Goal: Information Seeking & Learning: Learn about a topic

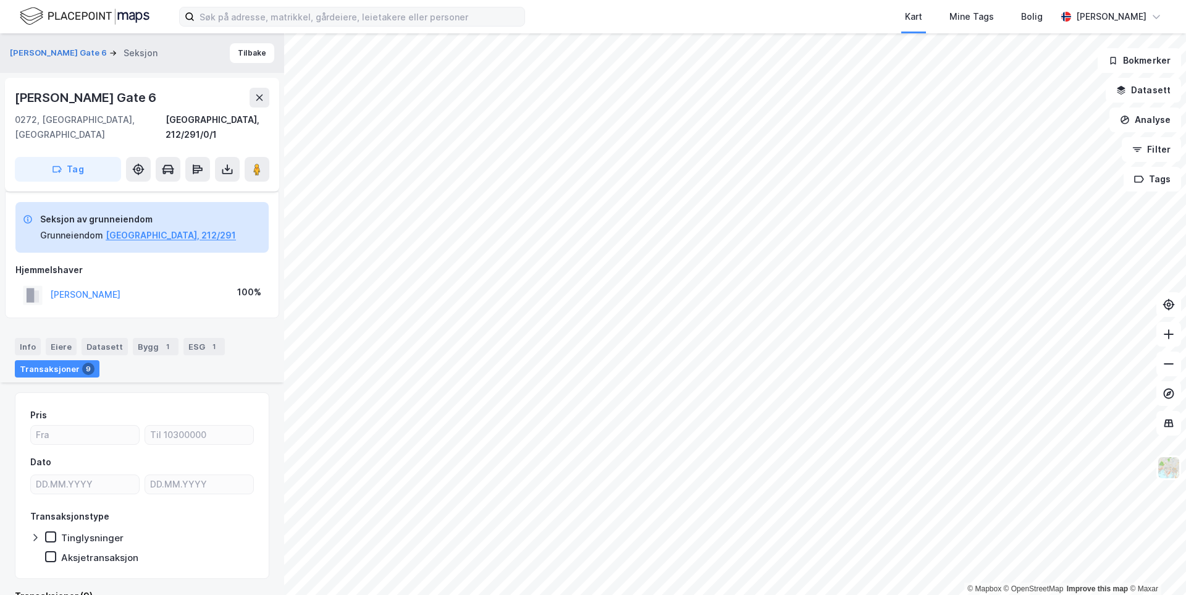
scroll to position [199, 0]
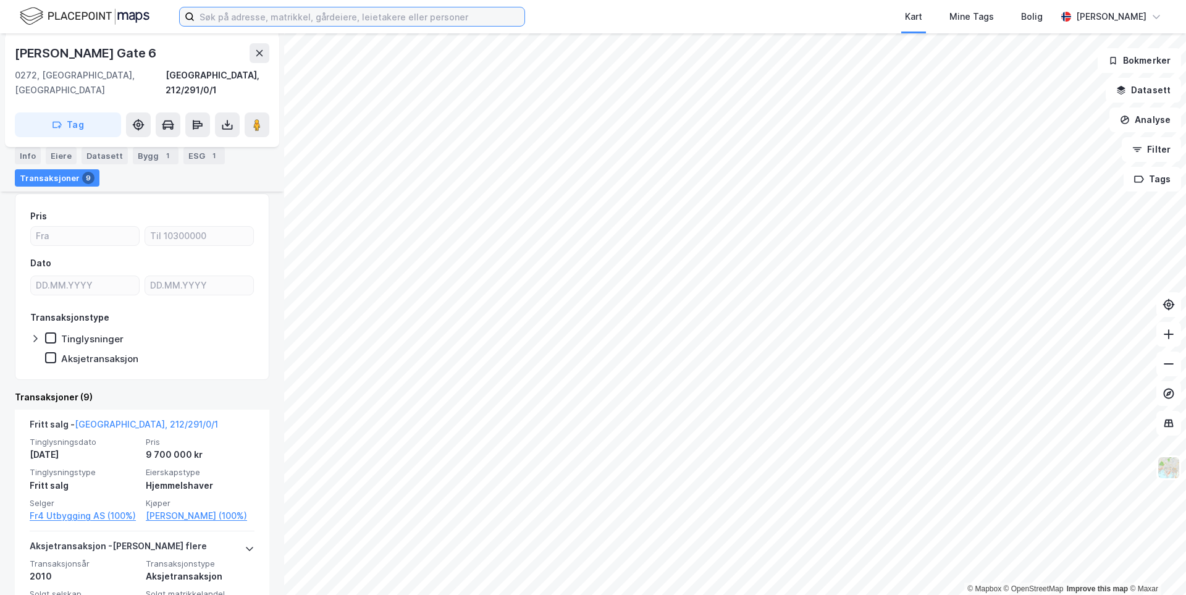
click at [251, 16] on input at bounding box center [360, 16] width 330 height 19
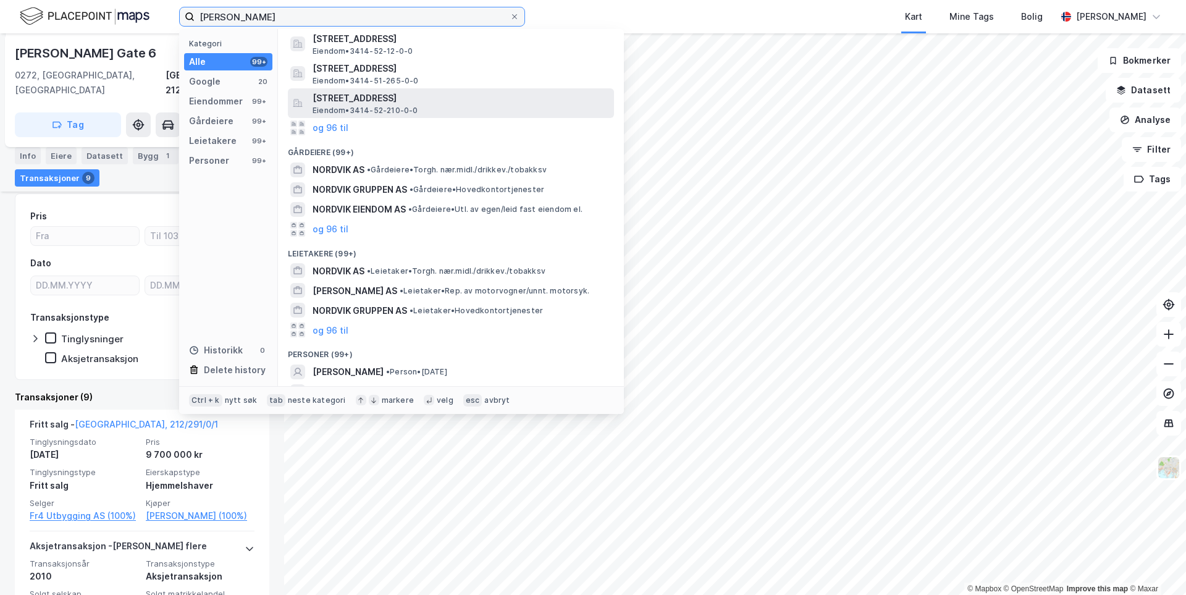
scroll to position [178, 0]
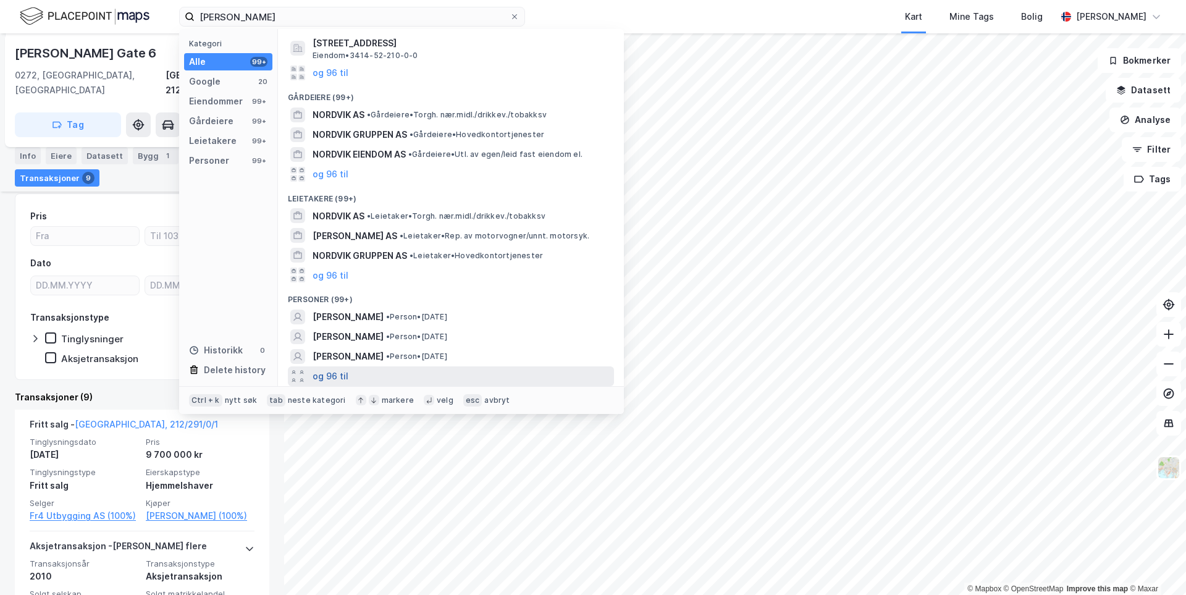
click at [341, 376] on button "og 96 til" at bounding box center [330, 376] width 36 height 15
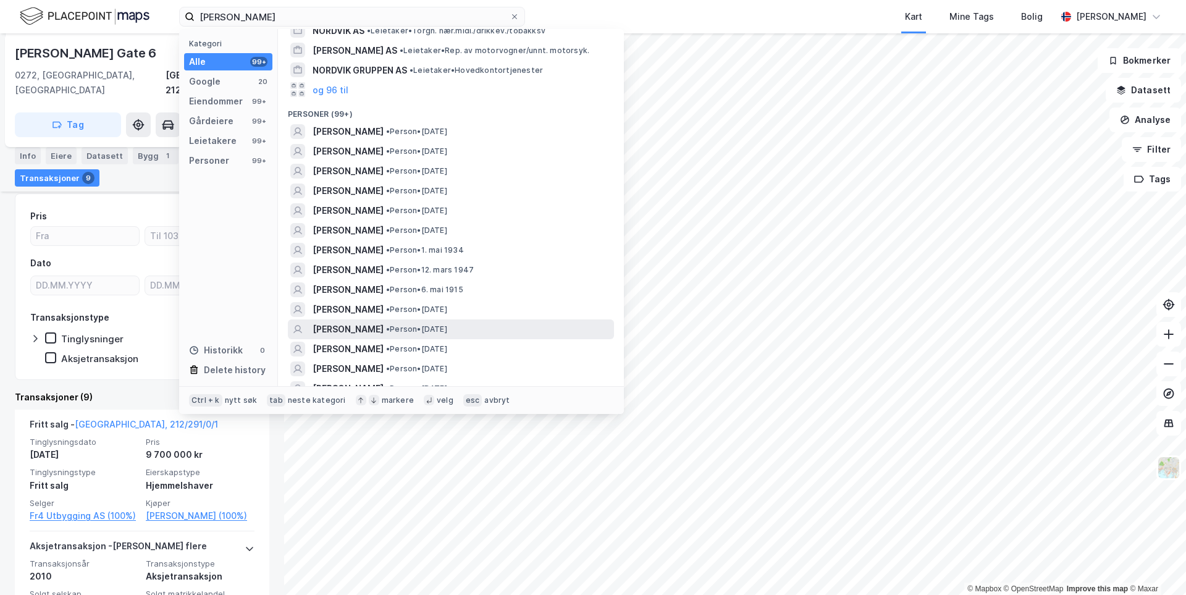
scroll to position [425, 0]
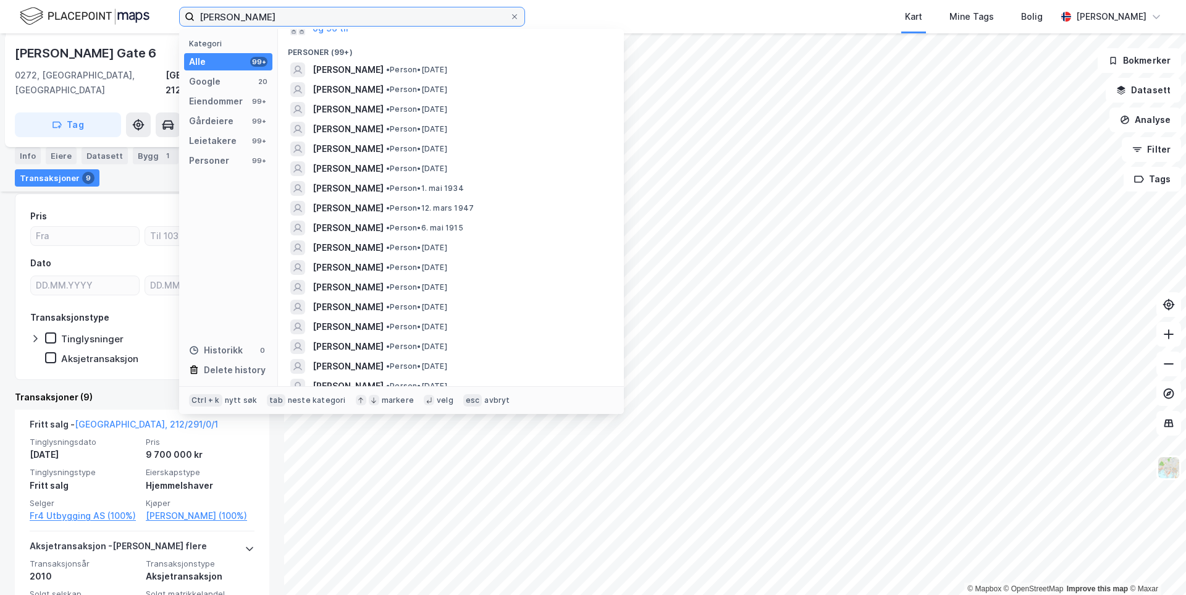
drag, startPoint x: 264, startPoint y: 21, endPoint x: 215, endPoint y: 19, distance: 48.2
click at [215, 19] on input "[PERSON_NAME]" at bounding box center [352, 16] width 315 height 19
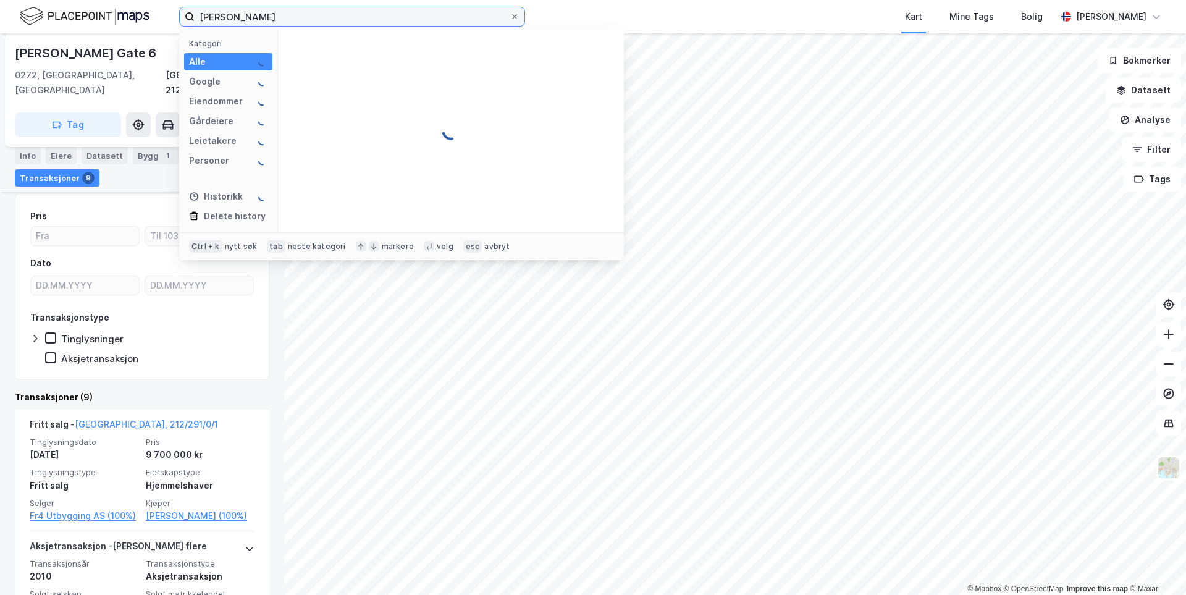
scroll to position [0, 0]
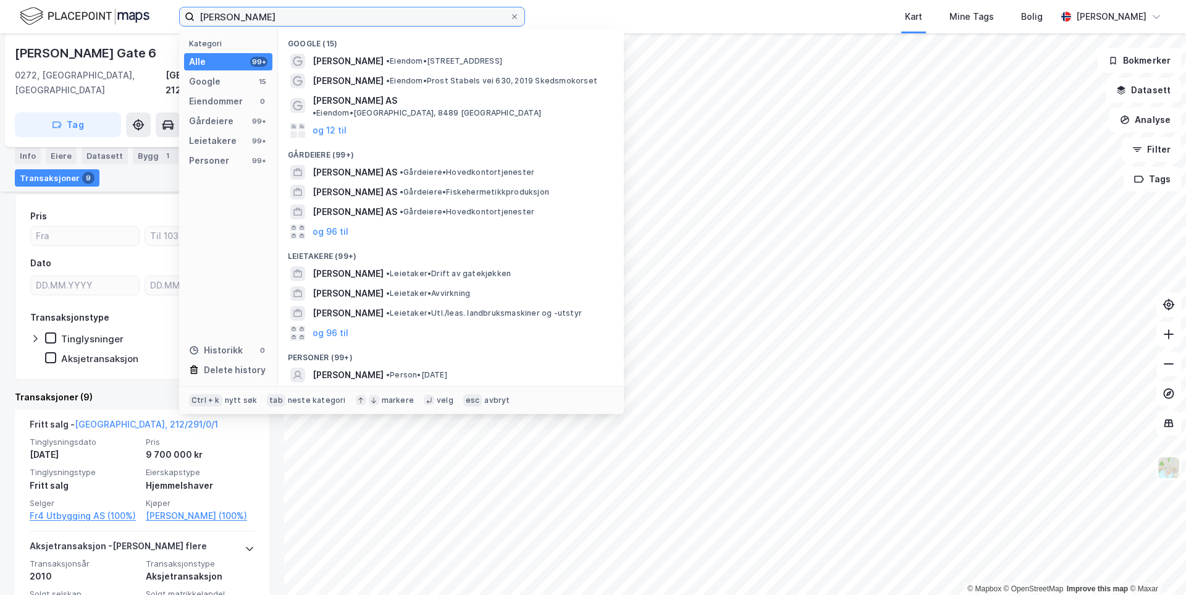
click at [261, 14] on input "[PERSON_NAME]" at bounding box center [352, 16] width 315 height 19
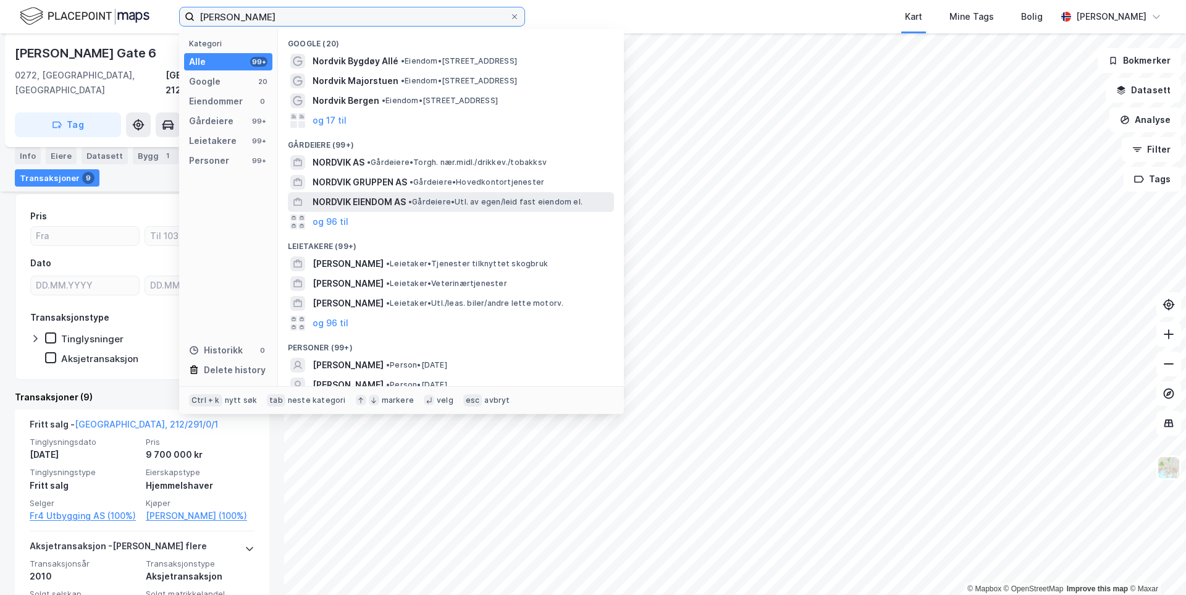
scroll to position [62, 0]
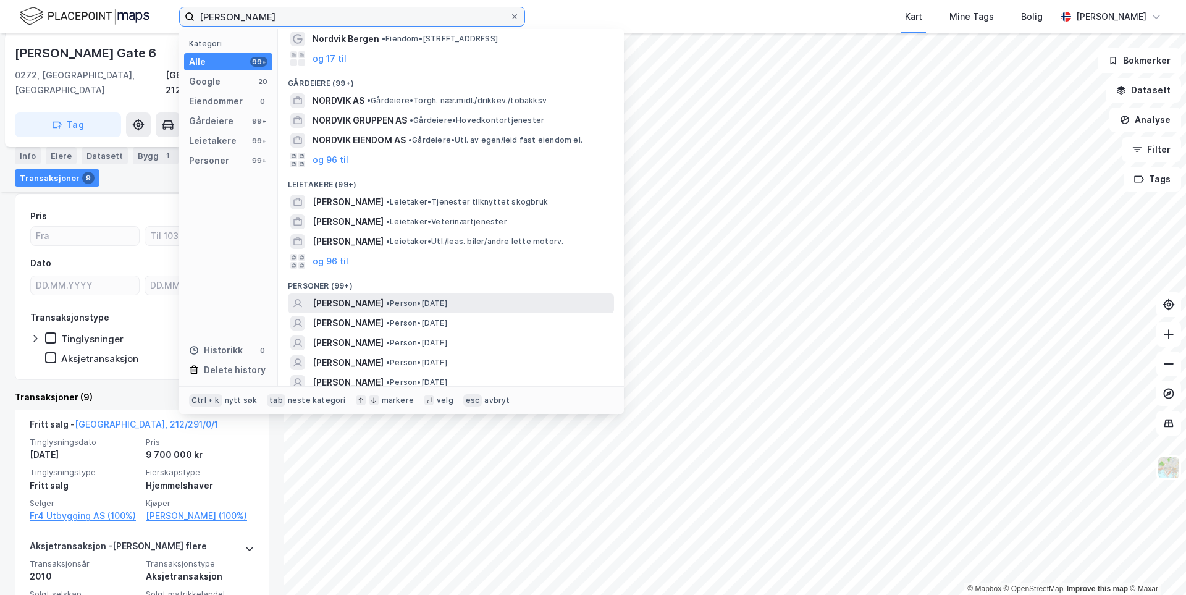
type input "[PERSON_NAME]"
click at [383, 303] on span "[PERSON_NAME]" at bounding box center [347, 303] width 71 height 15
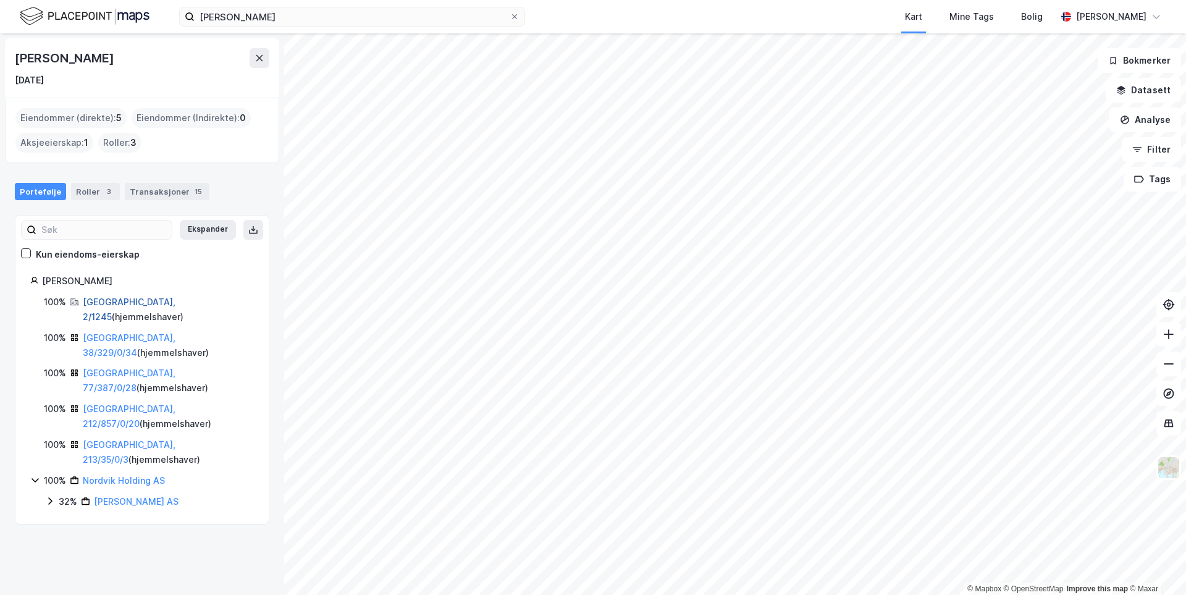
click at [96, 304] on link "[GEOGRAPHIC_DATA], 2/1245" at bounding box center [129, 308] width 93 height 25
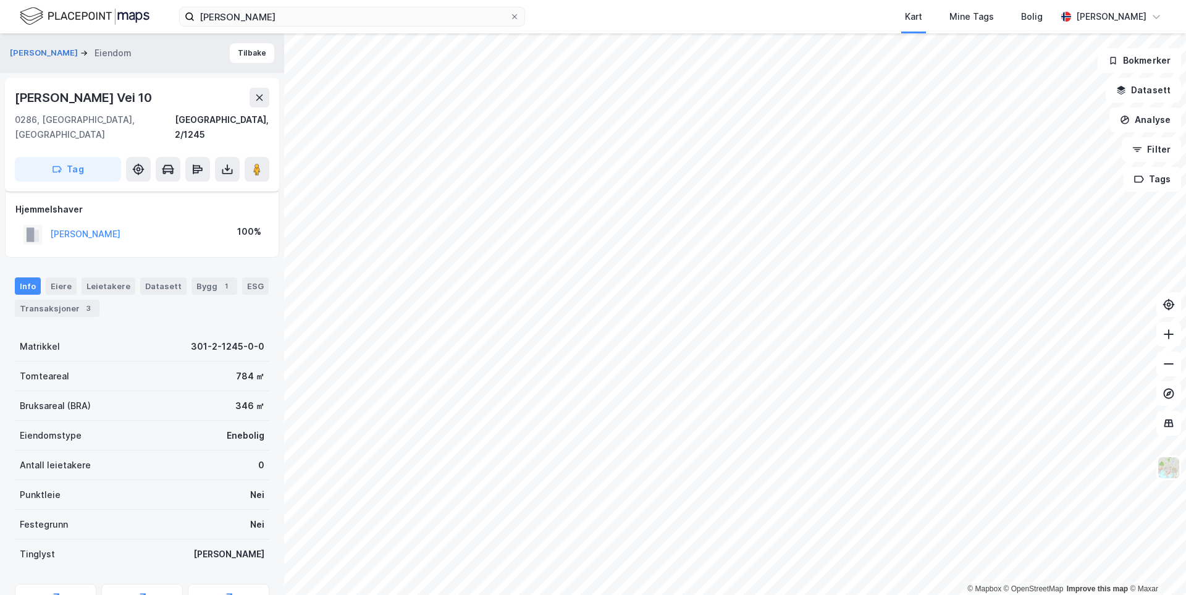
scroll to position [54, 0]
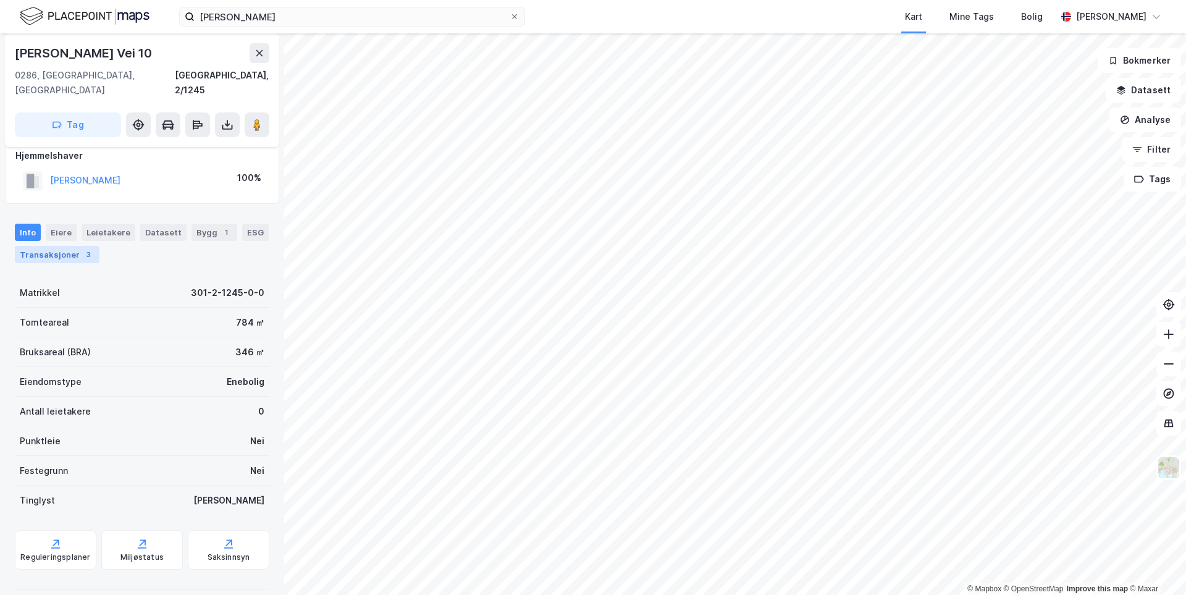
click at [53, 246] on div "Transaksjoner 3" at bounding box center [57, 254] width 85 height 17
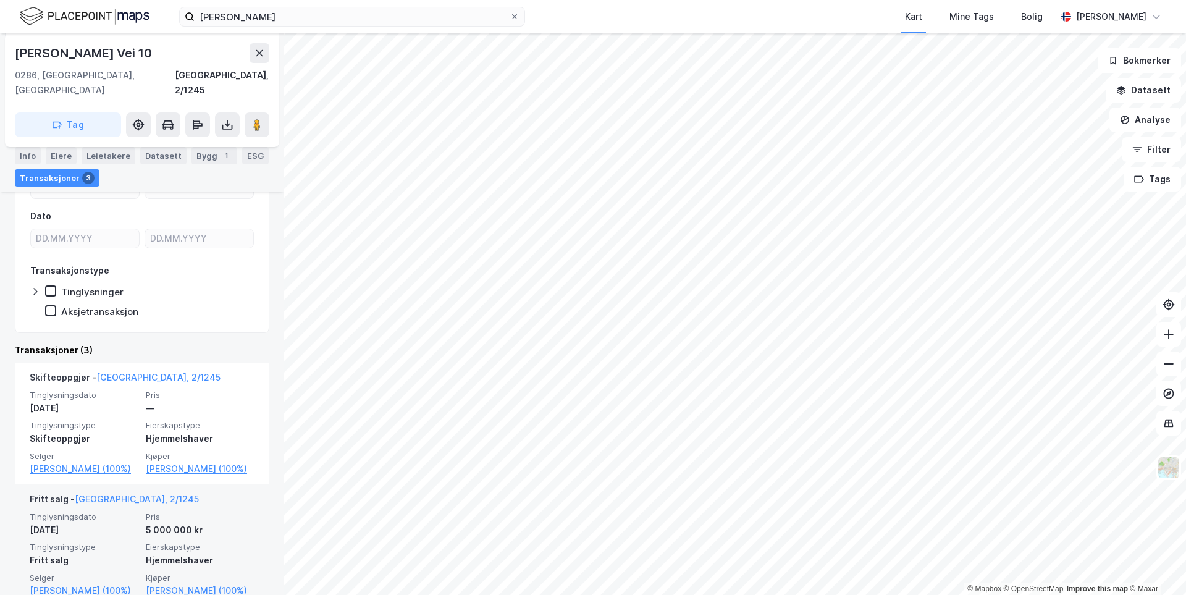
scroll to position [247, 0]
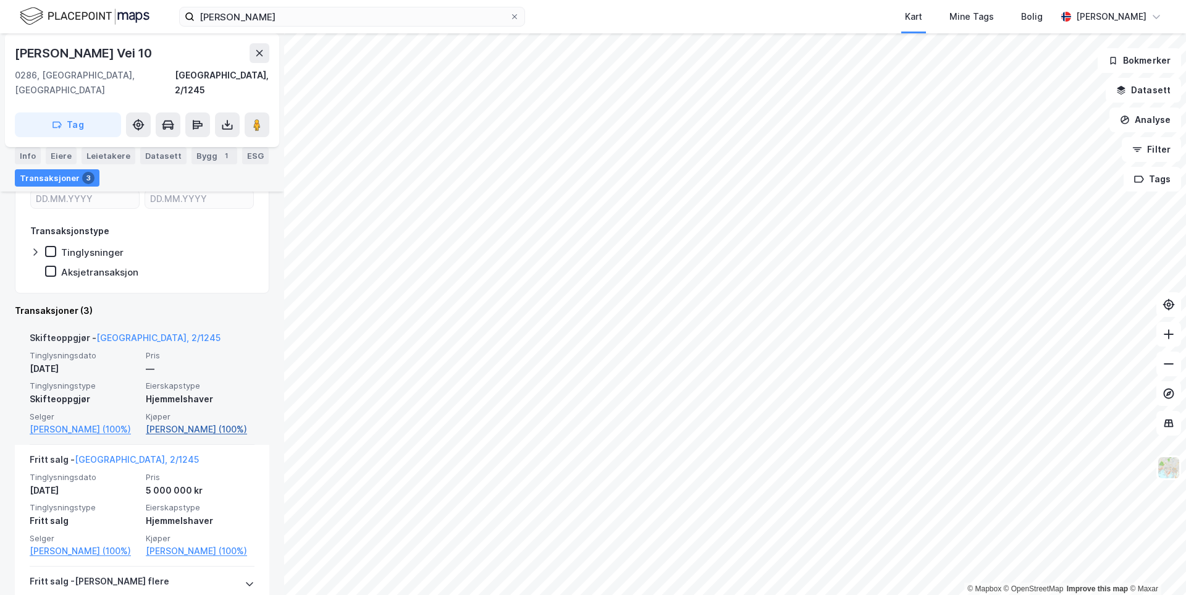
scroll to position [185, 0]
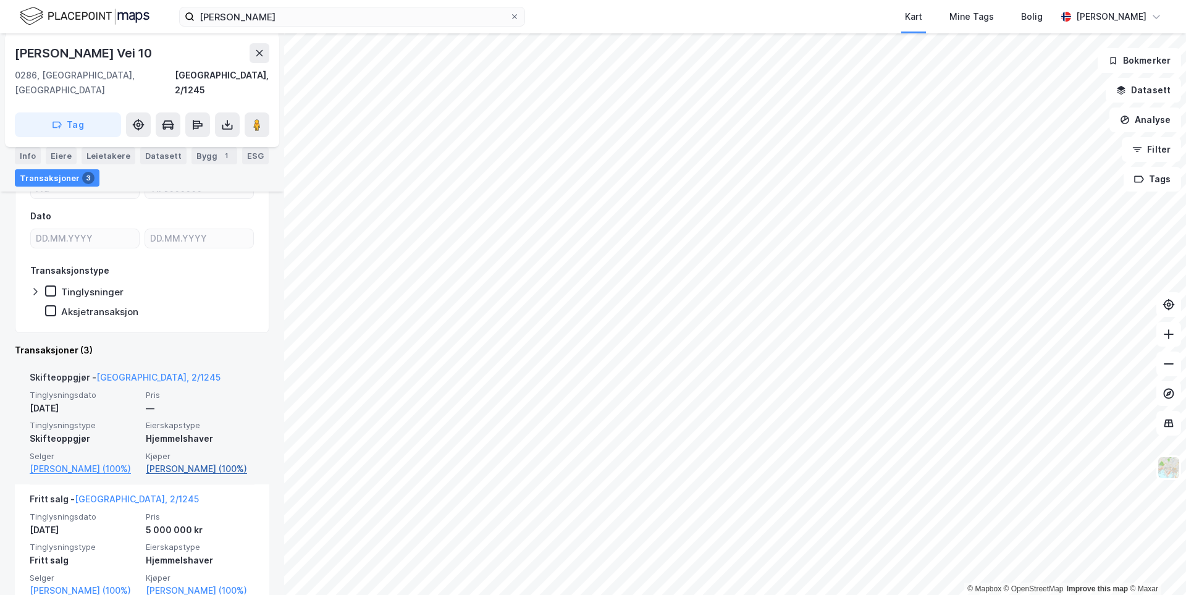
click at [195, 461] on link "[PERSON_NAME] (100%)" at bounding box center [200, 468] width 109 height 15
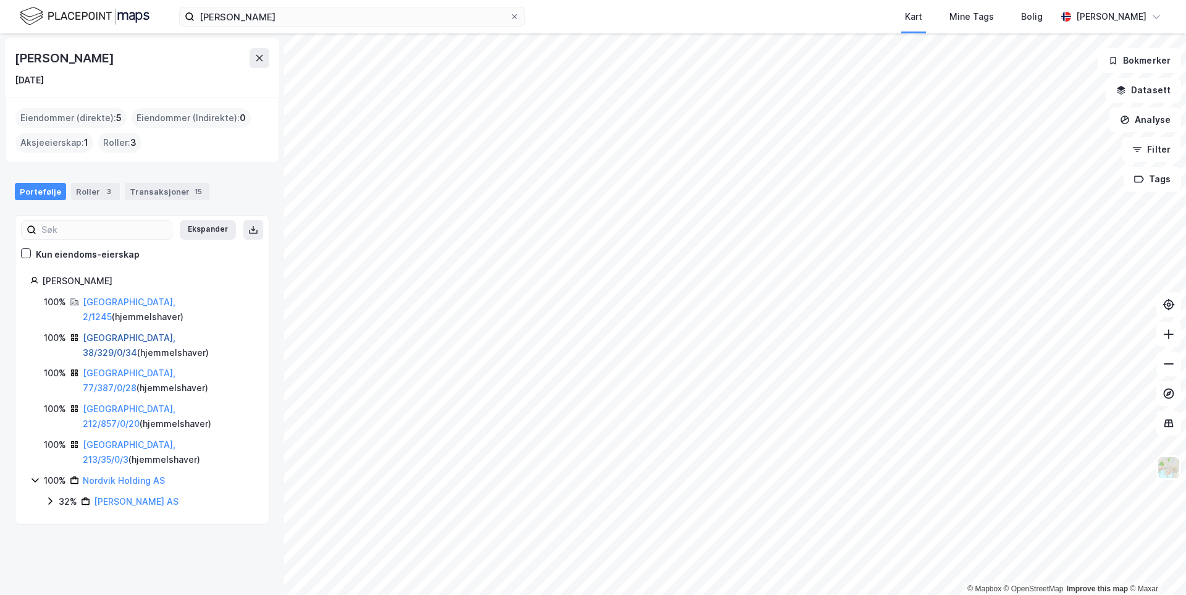
click at [106, 332] on link "[GEOGRAPHIC_DATA], 38/329/0/34" at bounding box center [129, 344] width 93 height 25
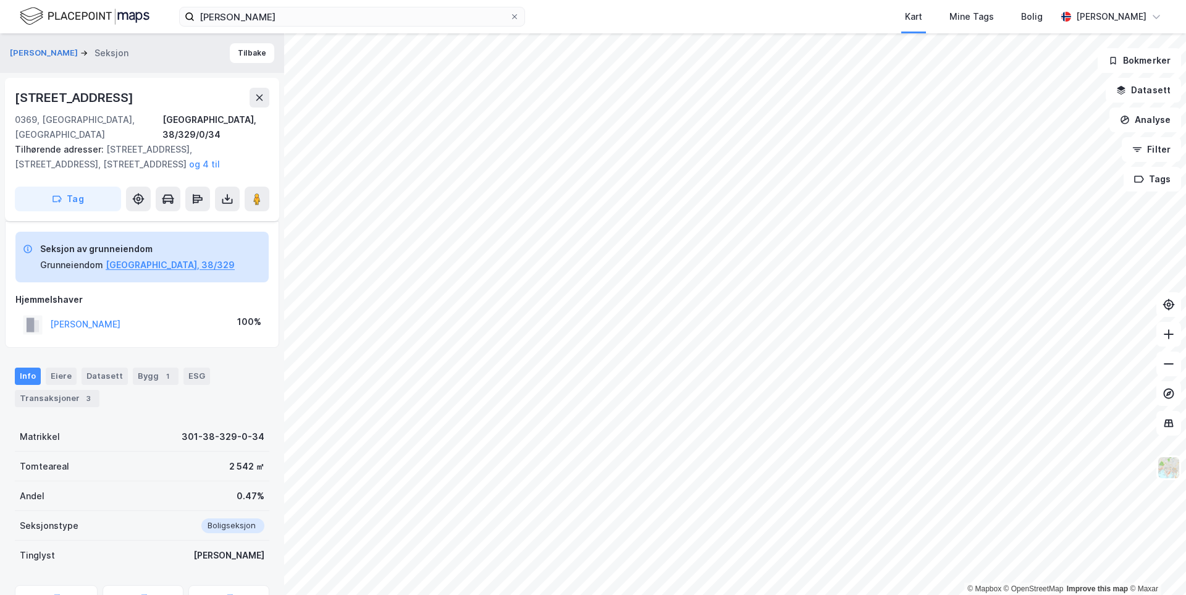
scroll to position [178, 0]
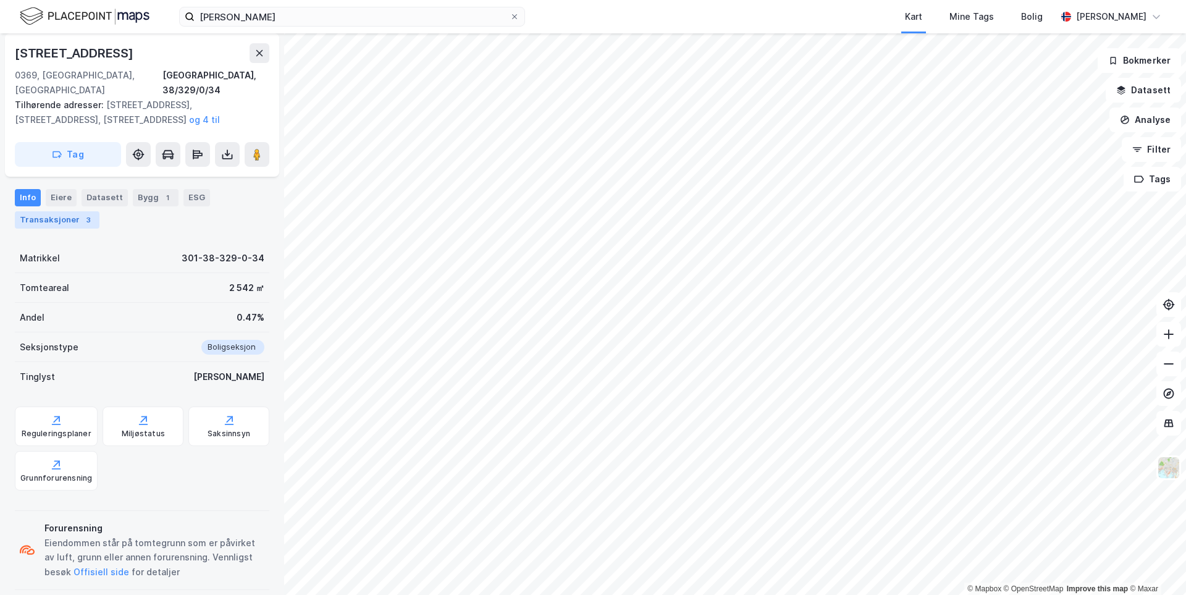
click at [59, 212] on div "Transaksjoner 3" at bounding box center [57, 219] width 85 height 17
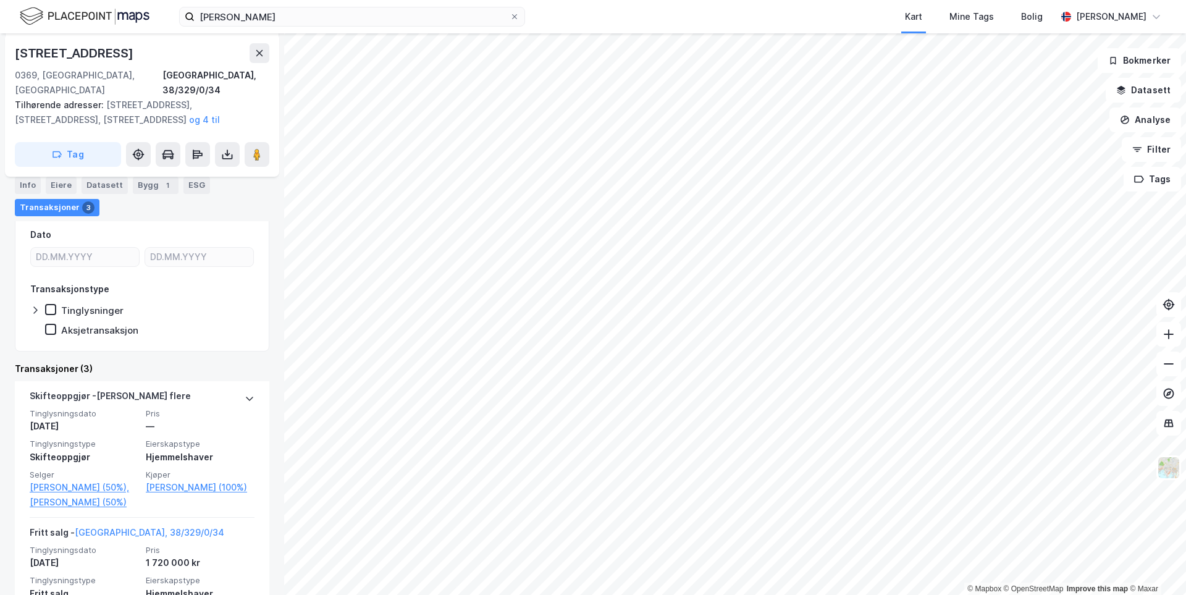
scroll to position [117, 0]
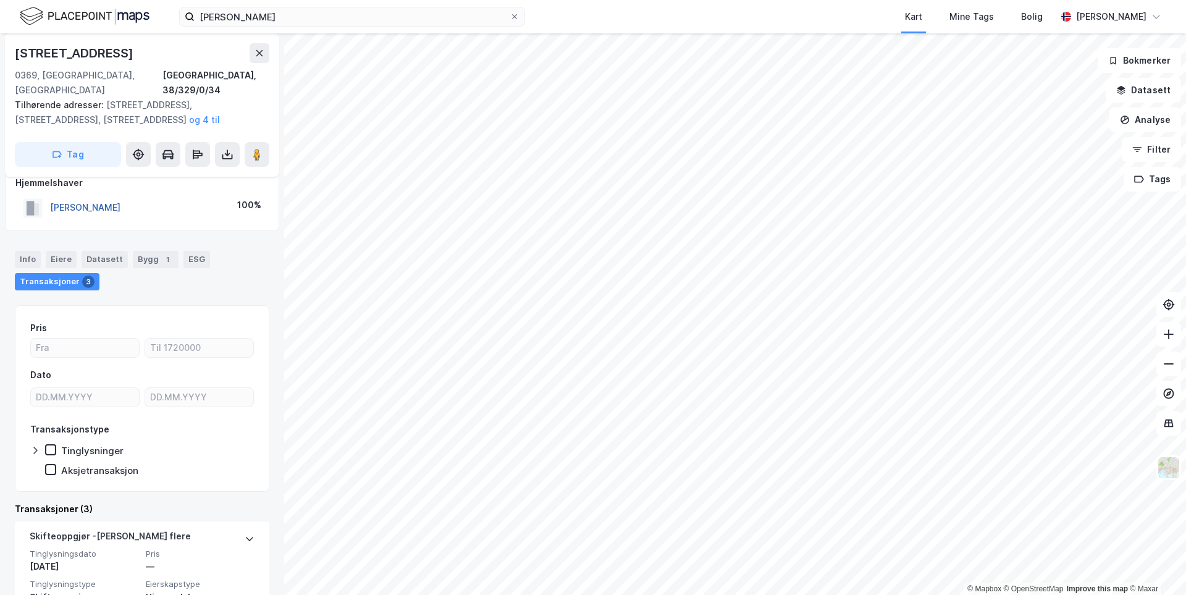
click at [0, 0] on button "[PERSON_NAME]" at bounding box center [0, 0] width 0 height 0
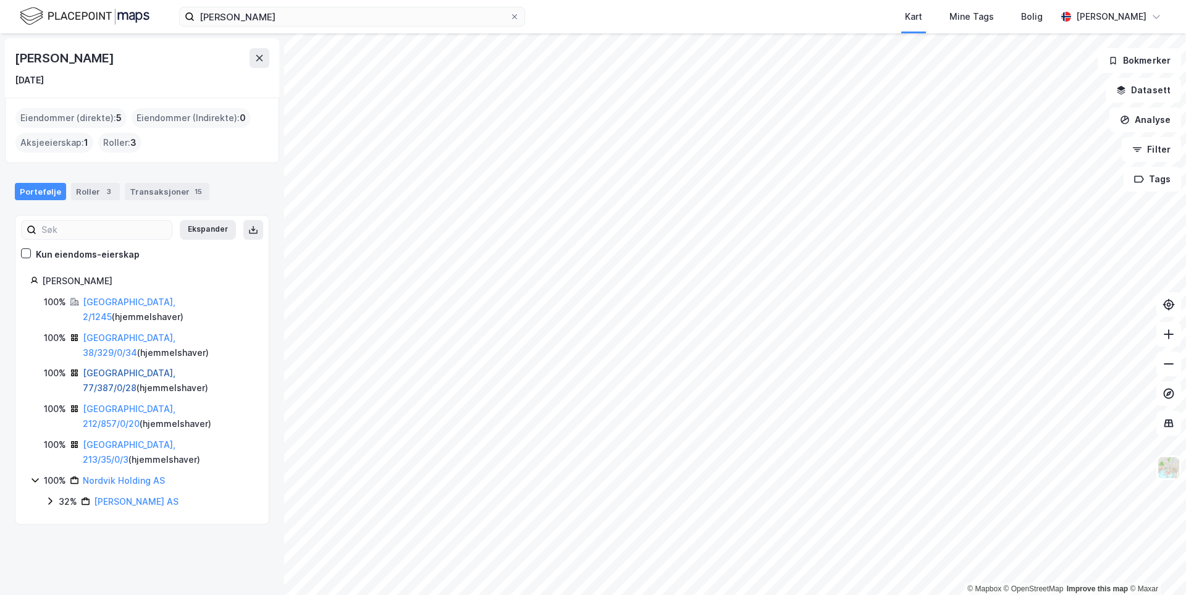
click at [133, 367] on link "[GEOGRAPHIC_DATA], 77/387/0/28" at bounding box center [129, 379] width 93 height 25
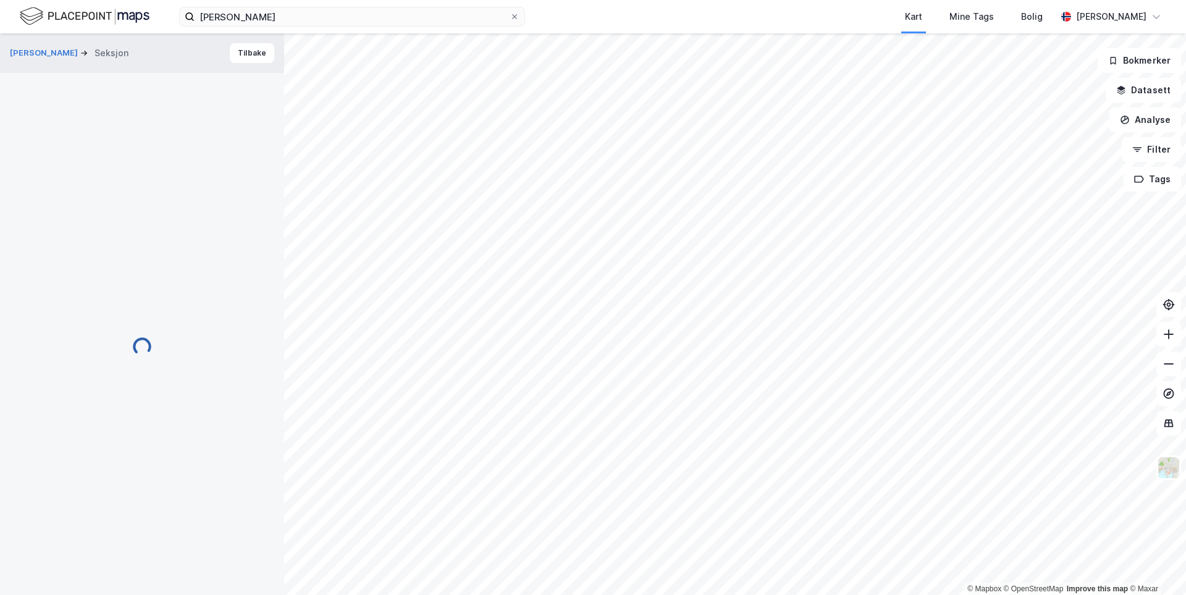
scroll to position [40, 0]
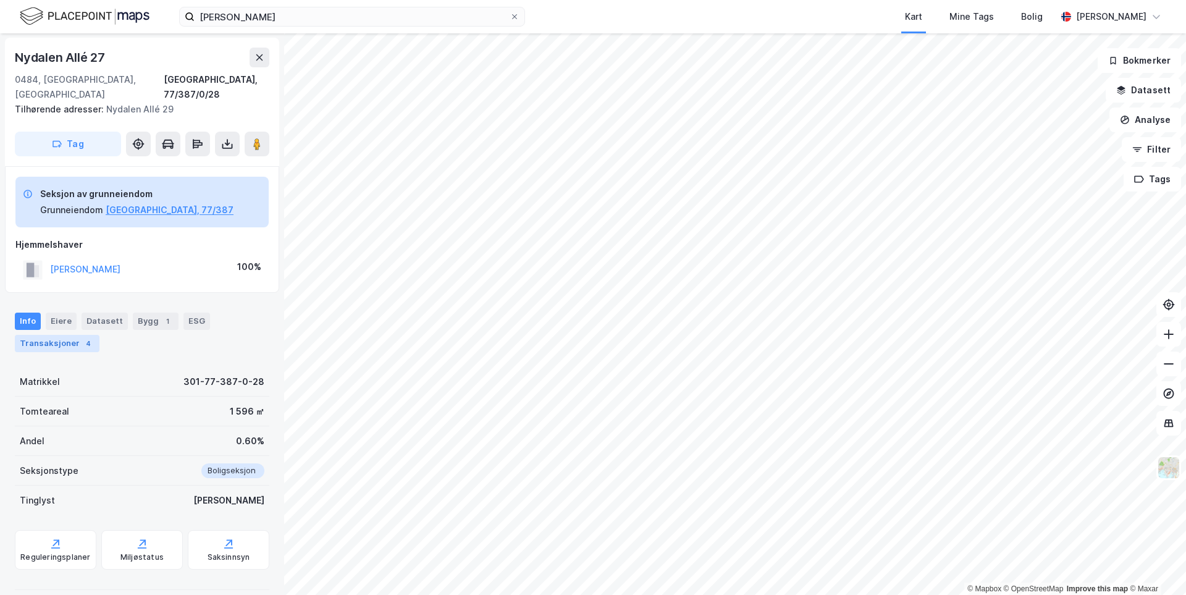
click at [82, 337] on div "4" at bounding box center [88, 343] width 12 height 12
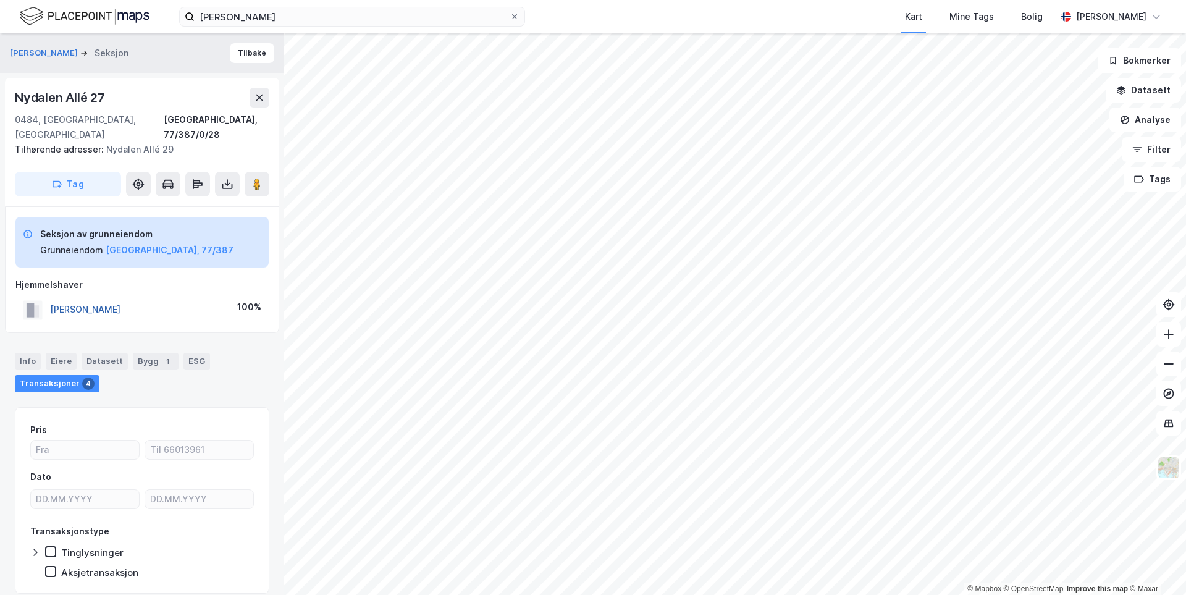
click at [0, 0] on button "[PERSON_NAME]" at bounding box center [0, 0] width 0 height 0
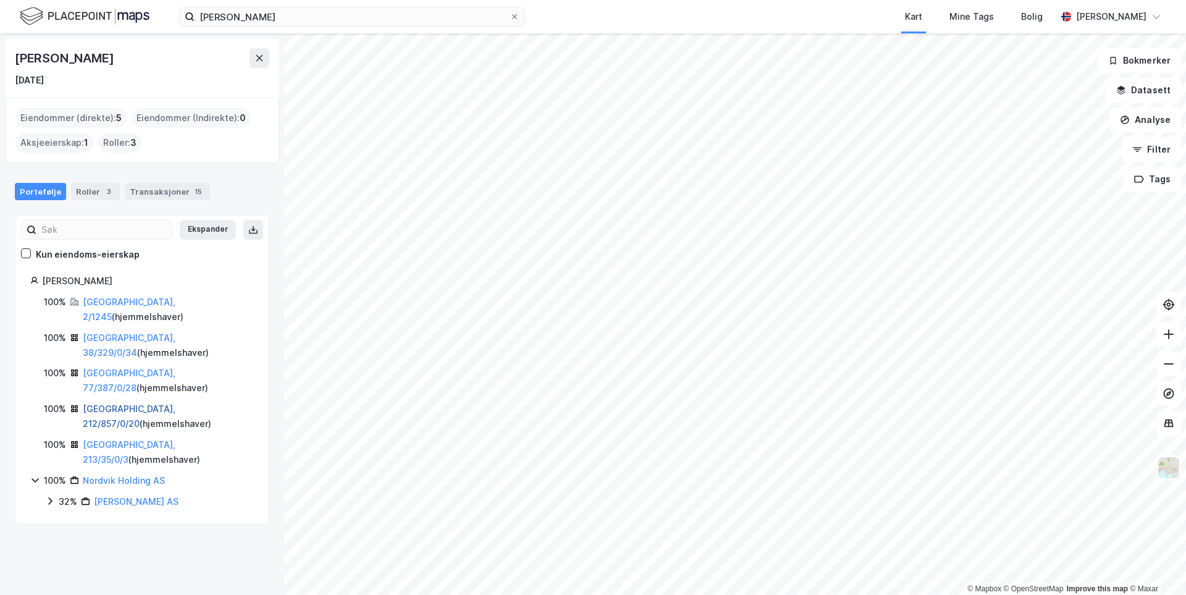
click at [115, 403] on link "[GEOGRAPHIC_DATA], 212/857/0/20" at bounding box center [129, 415] width 93 height 25
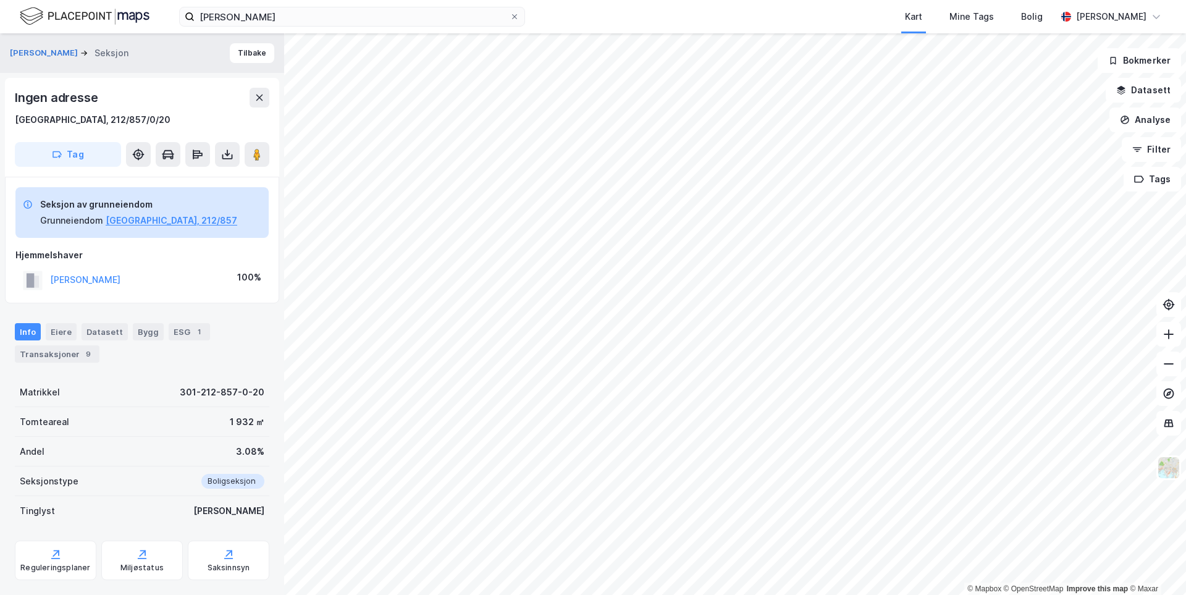
scroll to position [5, 0]
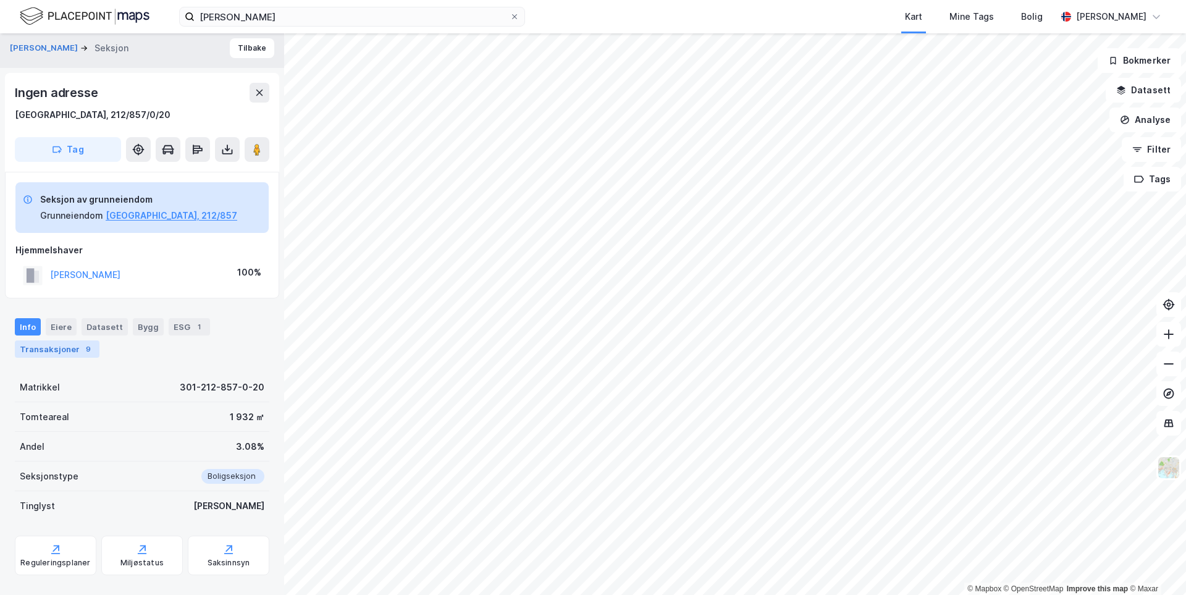
click at [71, 347] on div "Transaksjoner 9" at bounding box center [57, 348] width 85 height 17
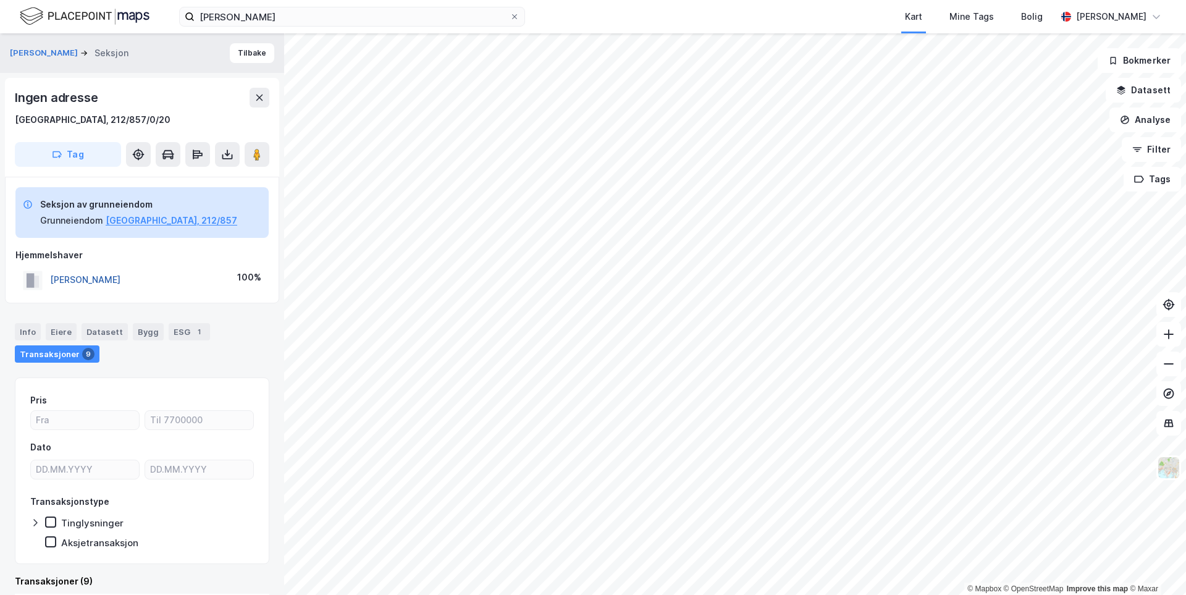
click at [0, 0] on button "[PERSON_NAME]" at bounding box center [0, 0] width 0 height 0
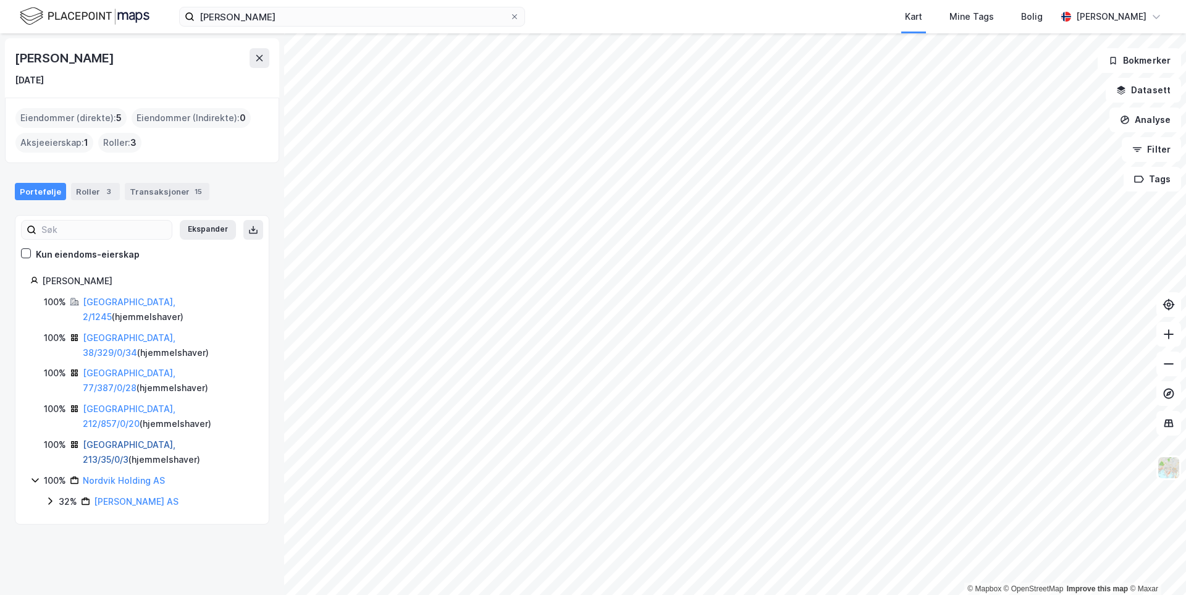
click at [116, 439] on link "[GEOGRAPHIC_DATA], 213/35/0/3" at bounding box center [129, 451] width 93 height 25
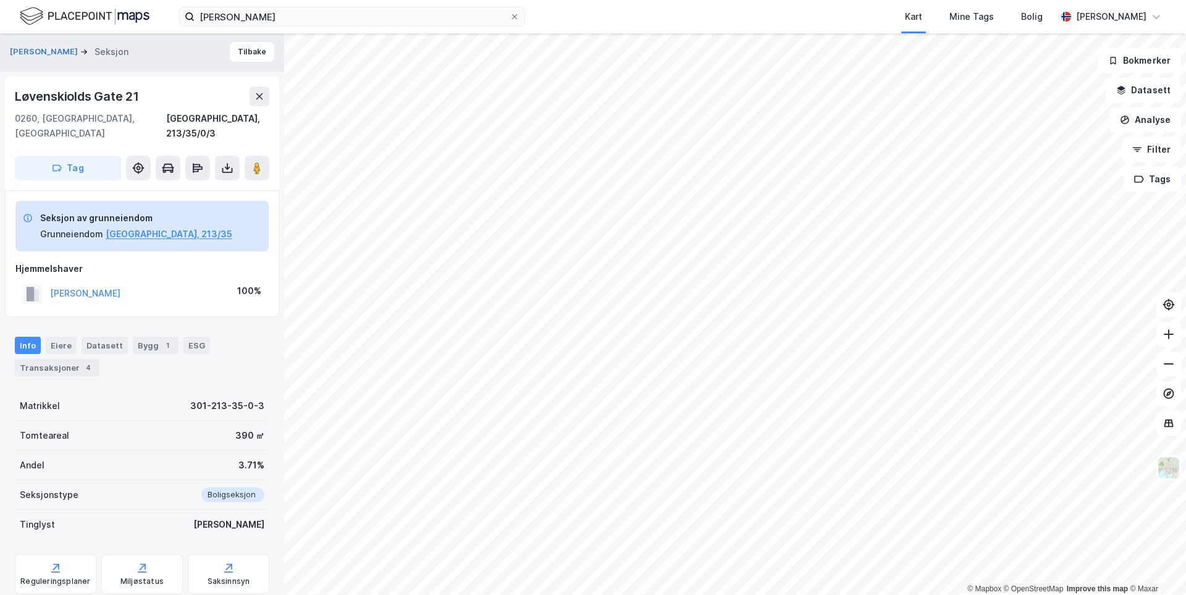
scroll to position [25, 0]
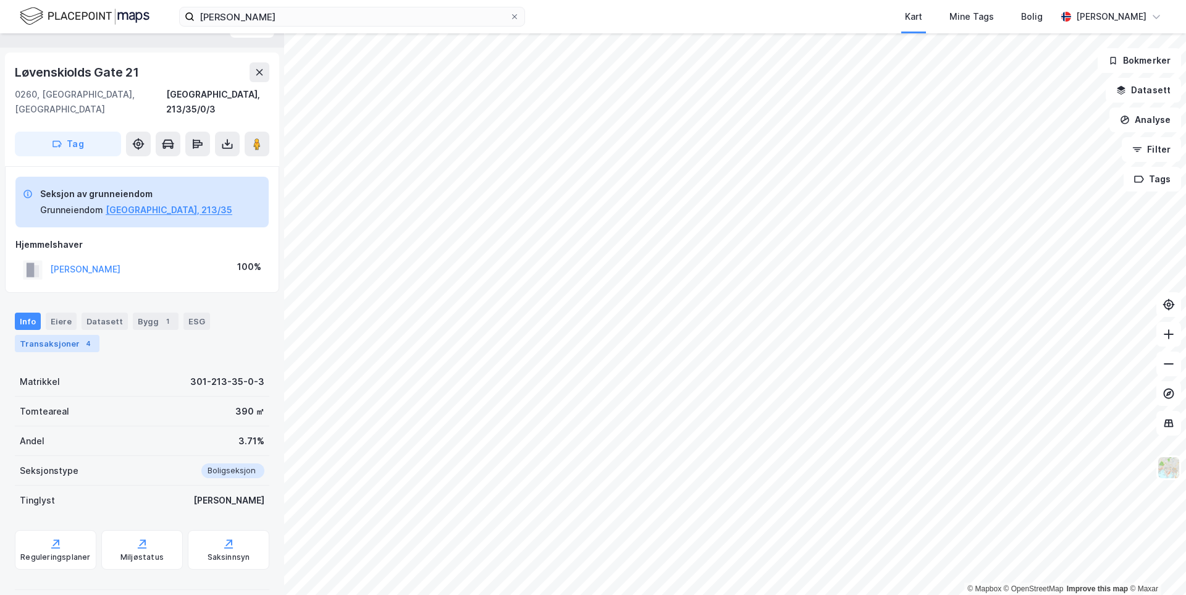
click at [82, 337] on div "4" at bounding box center [88, 343] width 12 height 12
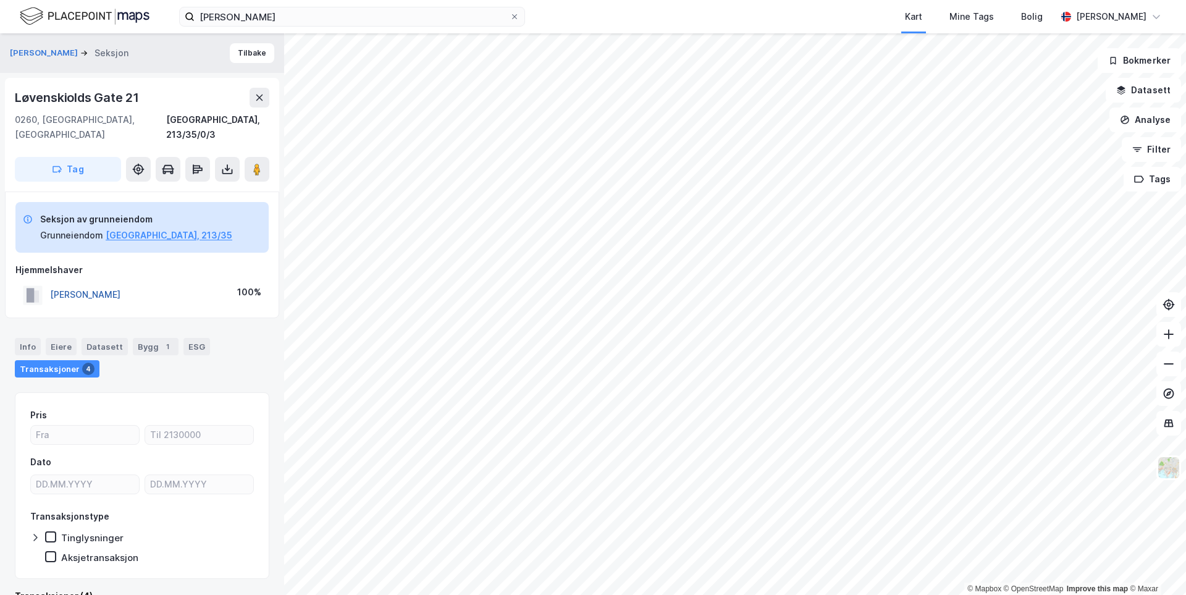
click at [0, 0] on button "[PERSON_NAME]" at bounding box center [0, 0] width 0 height 0
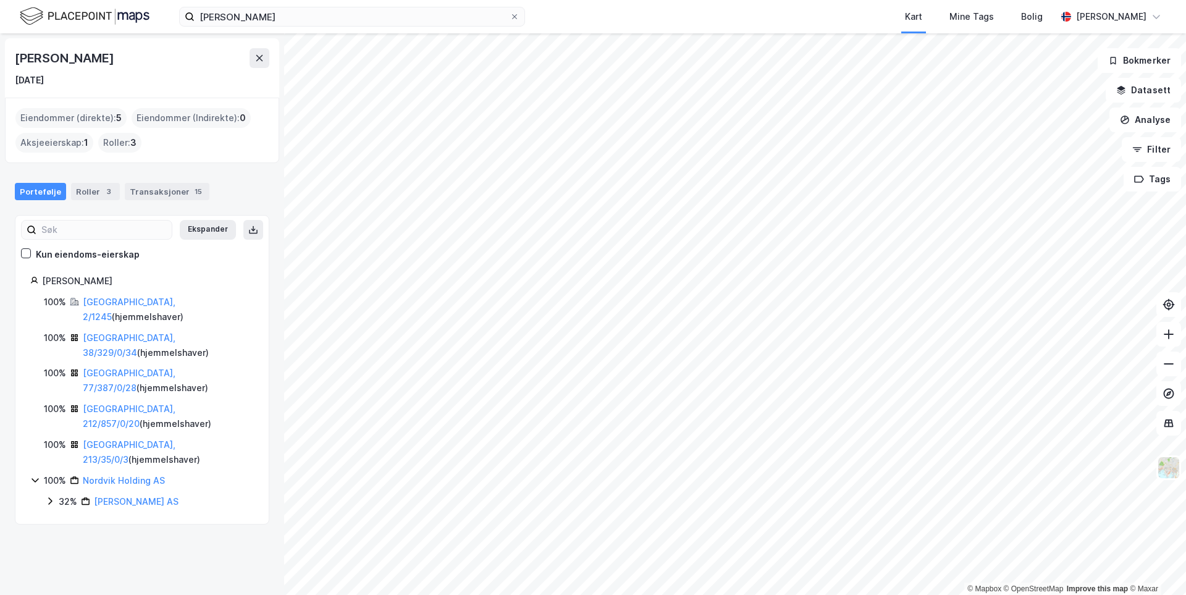
click at [63, 12] on img at bounding box center [85, 17] width 130 height 22
